Goal: Browse casually

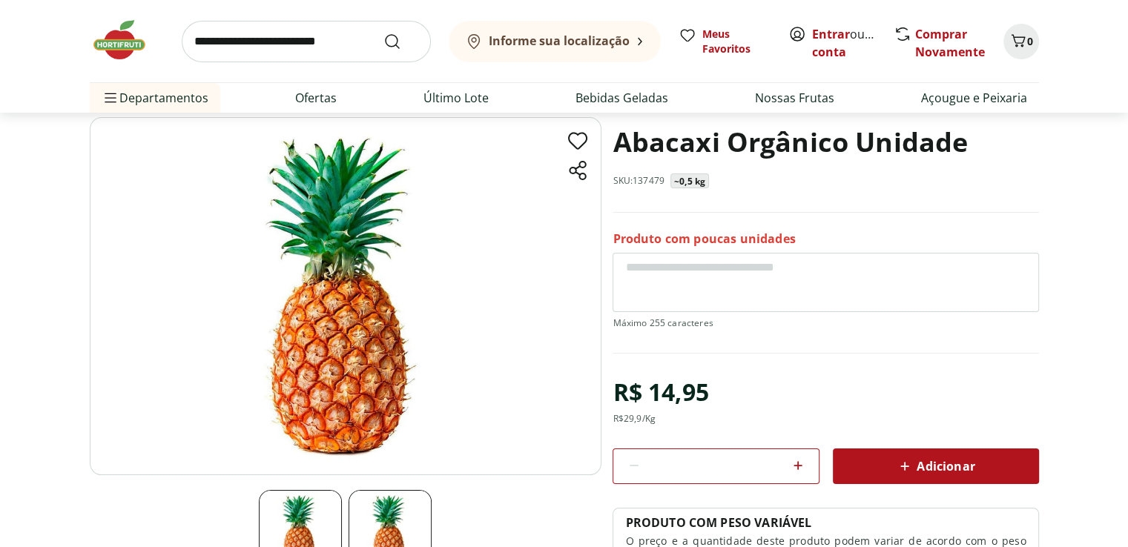
click at [430, 279] on img at bounding box center [345, 296] width 511 height 358
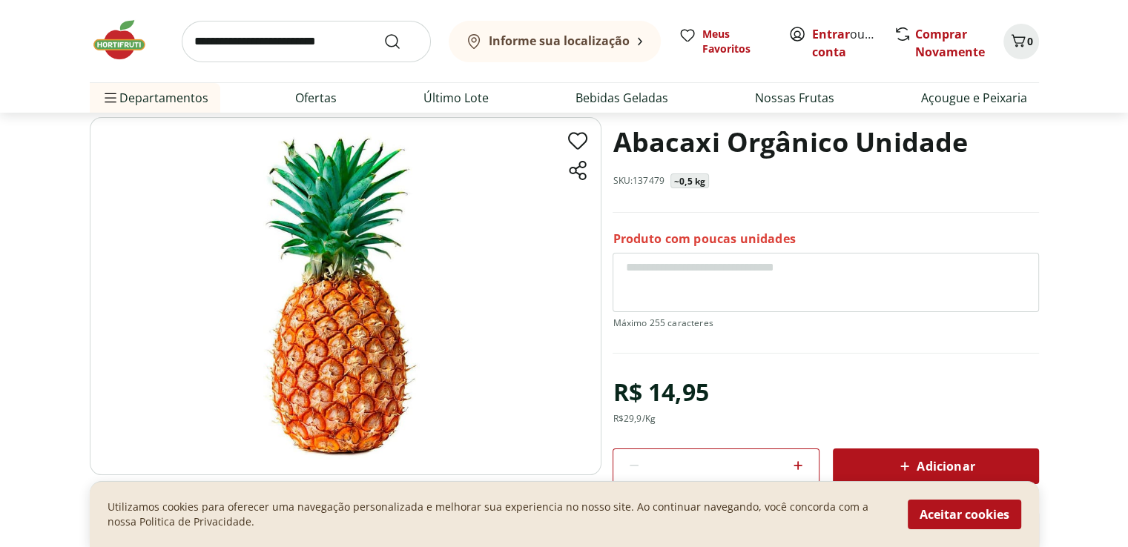
drag, startPoint x: 430, startPoint y: 280, endPoint x: 371, endPoint y: 328, distance: 75.4
click at [371, 328] on img at bounding box center [345, 296] width 511 height 358
click at [374, 330] on img at bounding box center [345, 296] width 511 height 358
drag, startPoint x: 377, startPoint y: 328, endPoint x: 364, endPoint y: 253, distance: 75.9
click at [364, 253] on img at bounding box center [345, 296] width 511 height 358
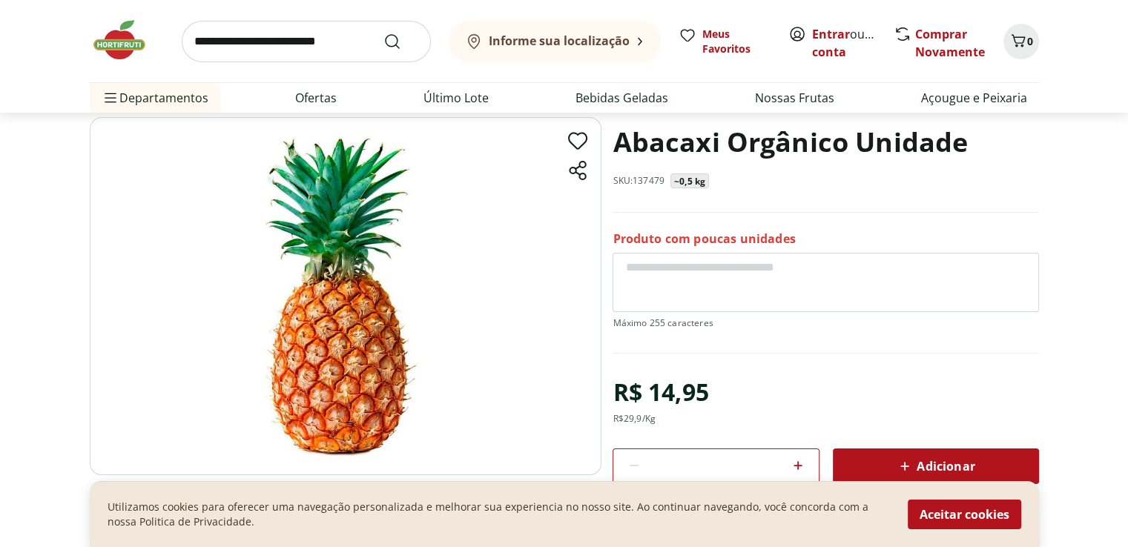
click at [364, 253] on img at bounding box center [345, 296] width 511 height 358
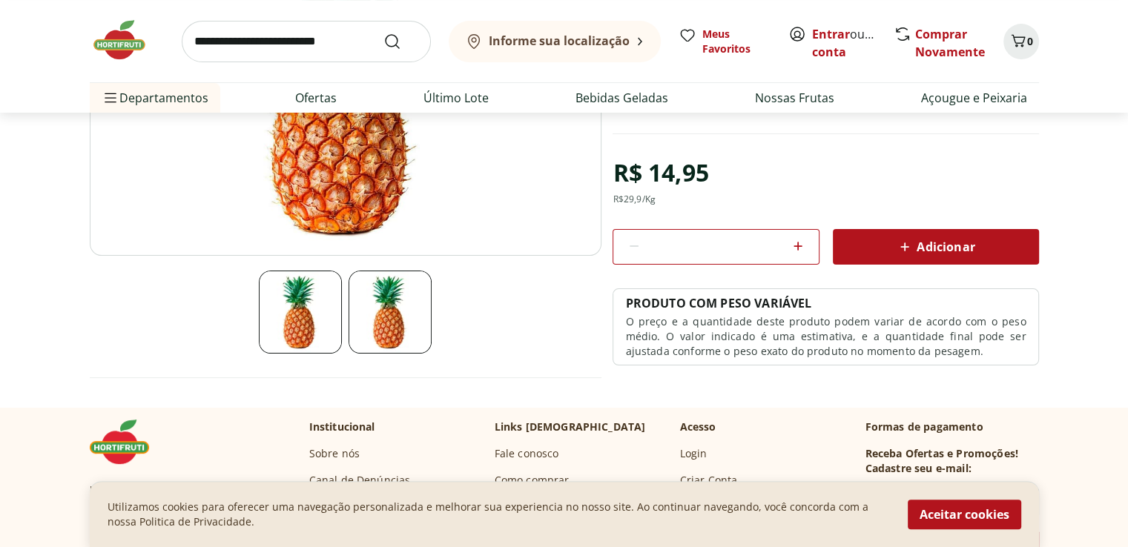
scroll to position [297, 0]
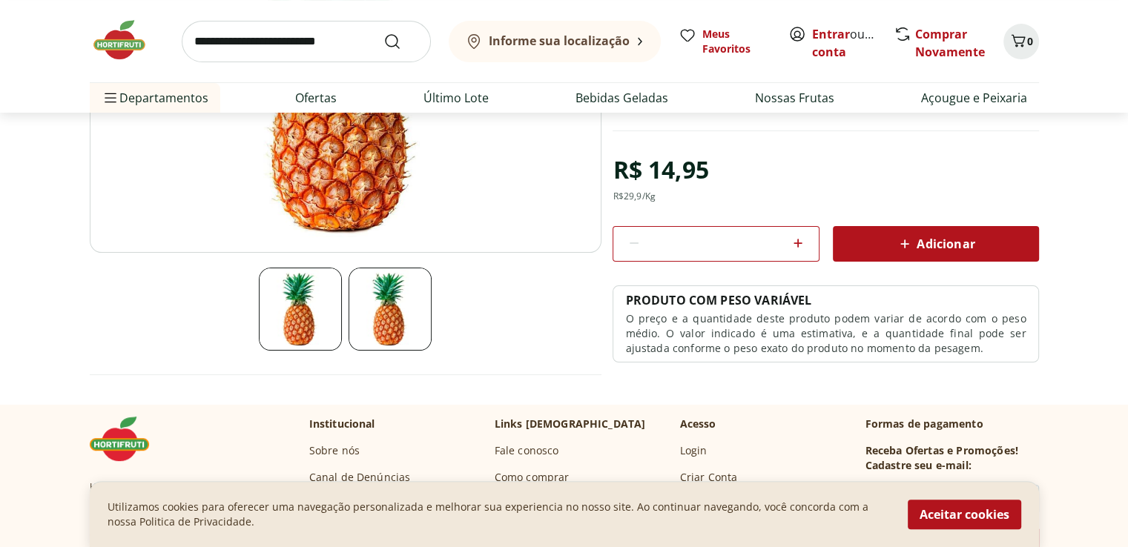
click at [403, 304] on img at bounding box center [389, 309] width 83 height 83
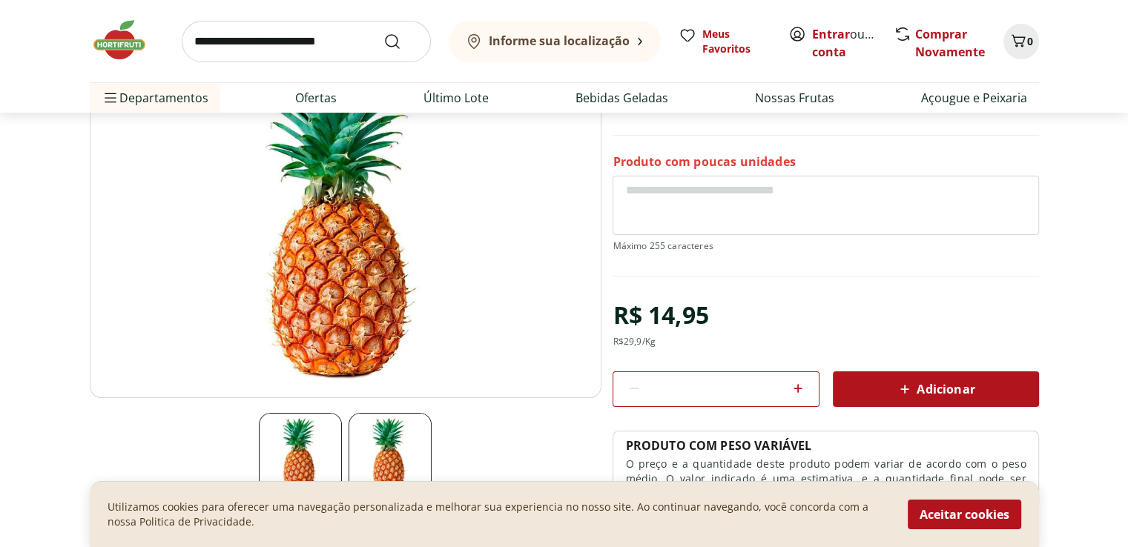
scroll to position [148, 0]
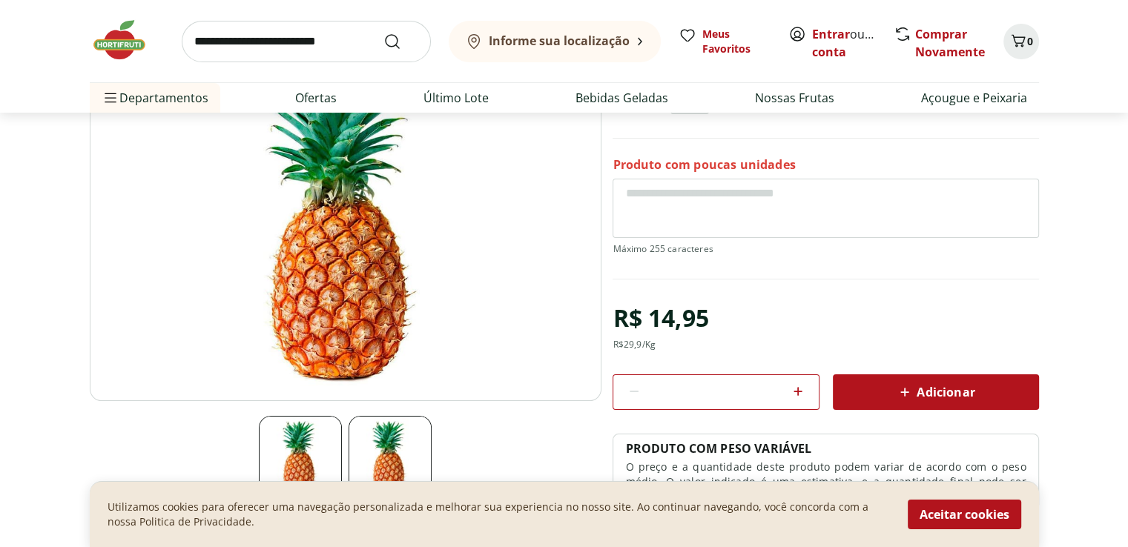
drag, startPoint x: 410, startPoint y: 245, endPoint x: 391, endPoint y: 247, distance: 18.6
click at [409, 245] on img at bounding box center [345, 222] width 511 height 358
click at [420, 253] on img at bounding box center [345, 222] width 511 height 358
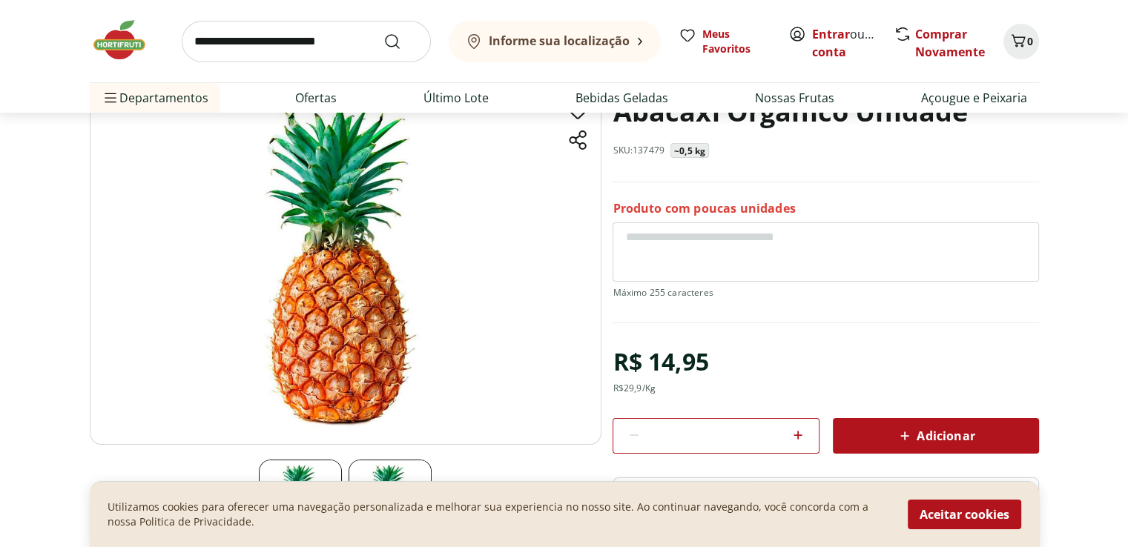
scroll to position [0, 0]
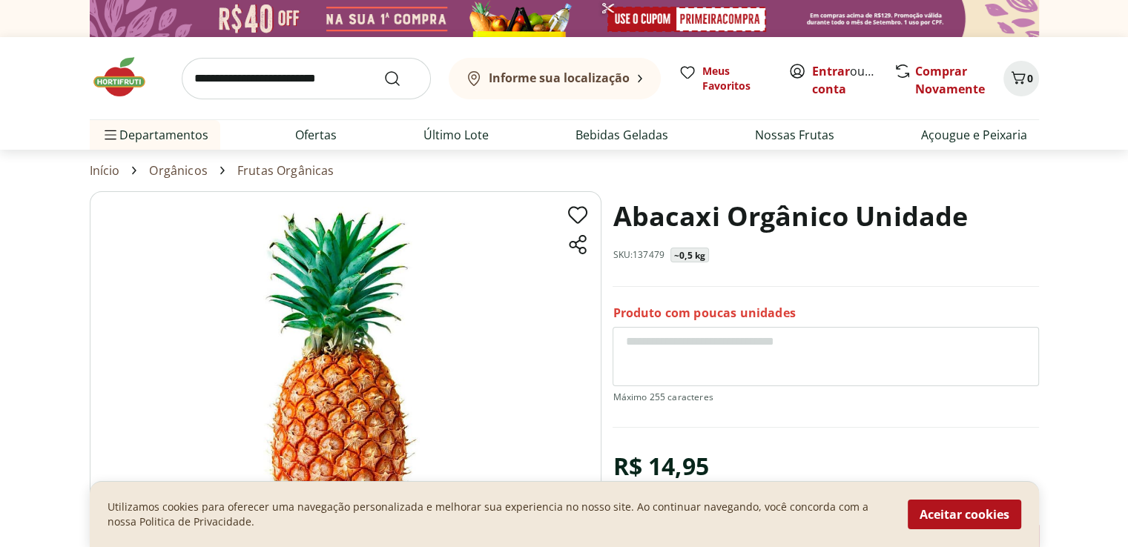
click at [354, 390] on img at bounding box center [345, 370] width 511 height 358
